Goal: Transaction & Acquisition: Purchase product/service

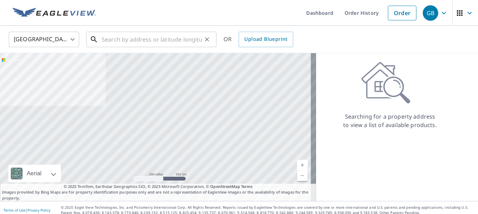
click at [189, 40] on input "text" at bounding box center [152, 40] width 100 height 20
click at [171, 27] on div "United States [GEOGRAPHIC_DATA] ​ ​ OR Upload Blueprint" at bounding box center [239, 39] width 478 height 27
click at [154, 37] on input "text" at bounding box center [152, 40] width 100 height 20
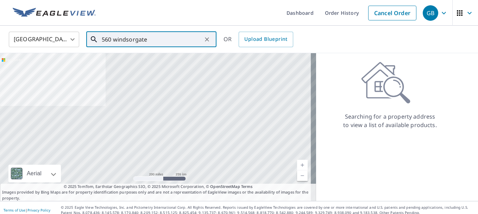
click at [136, 39] on input "560 windsorgate" at bounding box center [152, 40] width 100 height 20
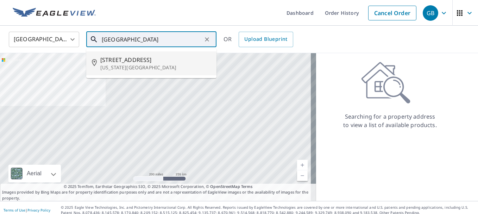
click at [139, 59] on span "[STREET_ADDRESS]" at bounding box center [155, 60] width 111 height 8
type input "[STREET_ADDRESS][US_STATE]"
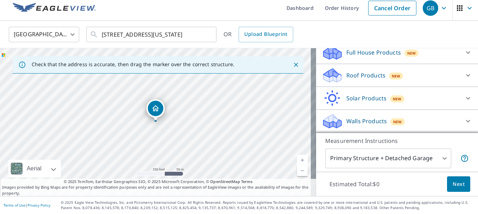
scroll to position [88, 0]
click at [366, 81] on div "Roof Products New" at bounding box center [391, 75] width 138 height 17
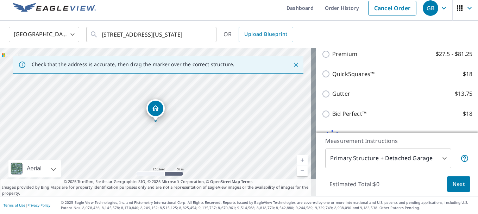
scroll to position [159, 0]
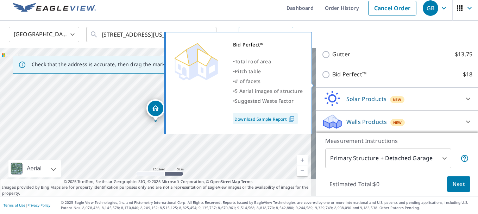
click at [322, 79] on input "Bid Perfect™ $18" at bounding box center [327, 74] width 11 height 8
checkbox input "true"
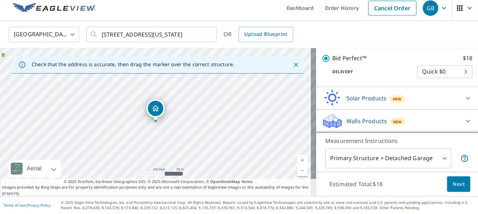
scroll to position [194, 0]
click at [453, 187] on span "Next" at bounding box center [459, 184] width 12 height 9
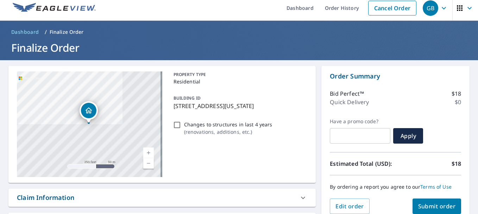
click at [175, 126] on input "Changes to structures in last 4 years ( renovations, additions, etc. )" at bounding box center [177, 125] width 8 height 8
checkbox input "true"
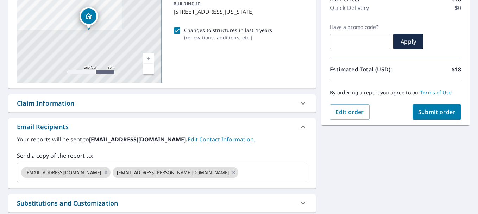
scroll to position [111, 0]
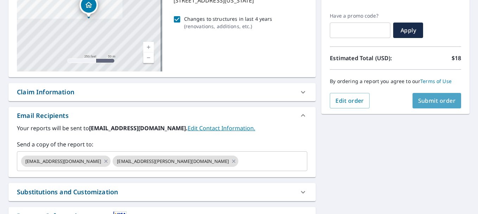
click at [425, 102] on span "Submit order" at bounding box center [437, 101] width 38 height 8
